Goal: Task Accomplishment & Management: Complete application form

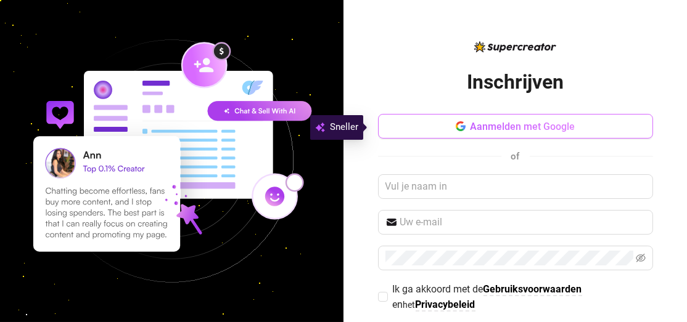
click at [496, 134] on button "Aanmelden met Google" at bounding box center [515, 126] width 275 height 25
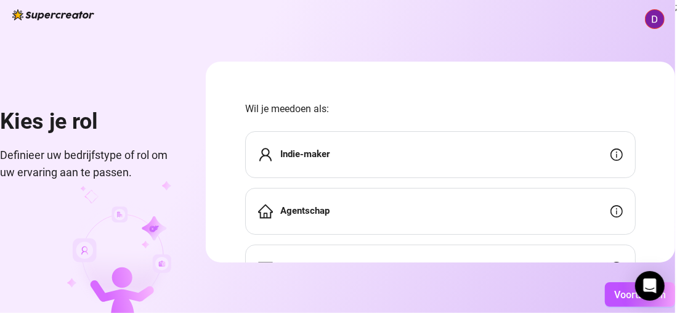
click at [345, 158] on div "Indie-maker" at bounding box center [440, 154] width 391 height 47
